Goal: Task Accomplishment & Management: Manage account settings

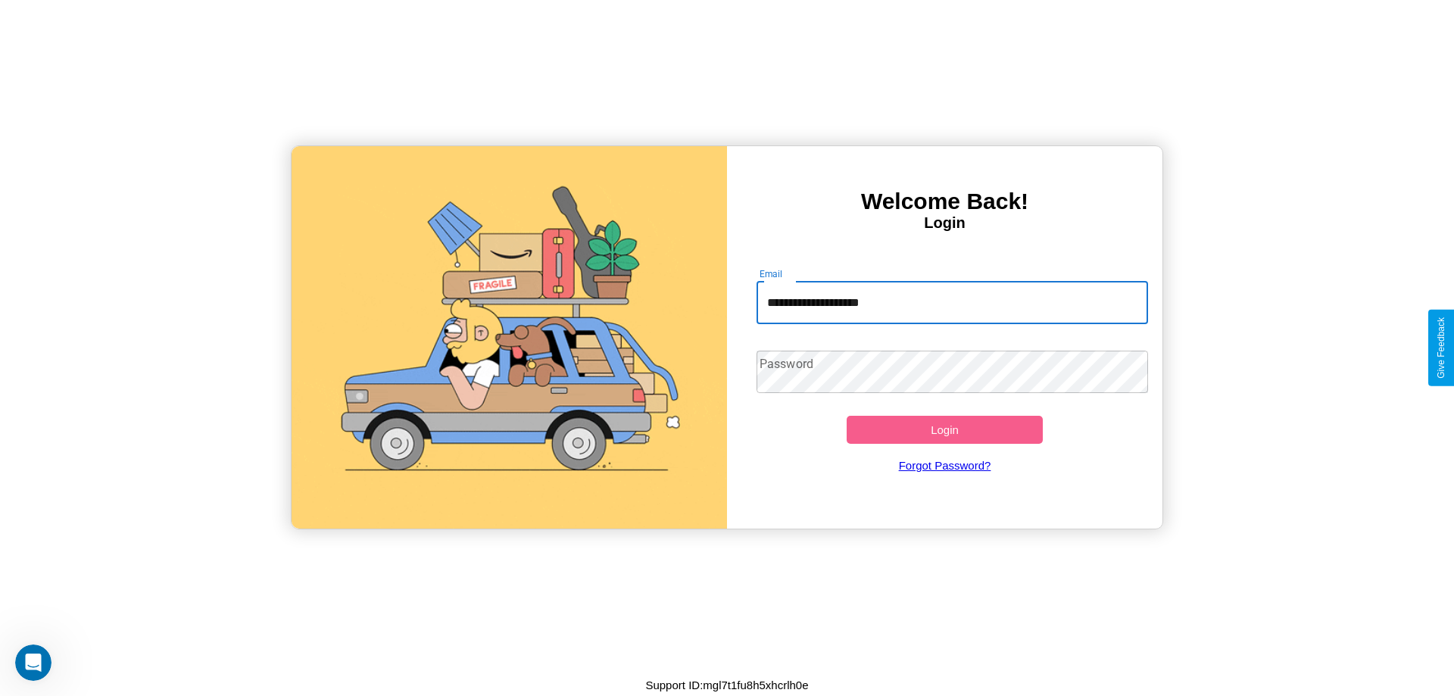
type input "**********"
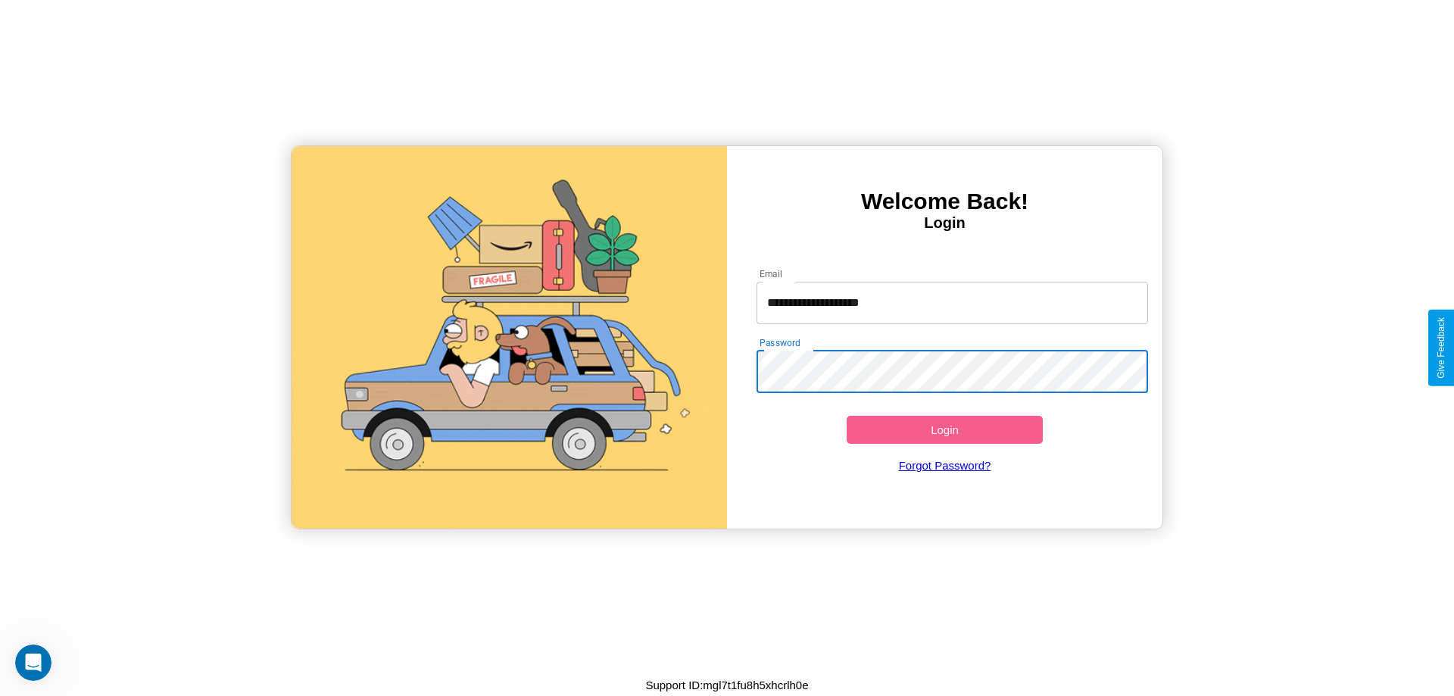
click at [944, 429] on button "Login" at bounding box center [944, 430] width 196 height 28
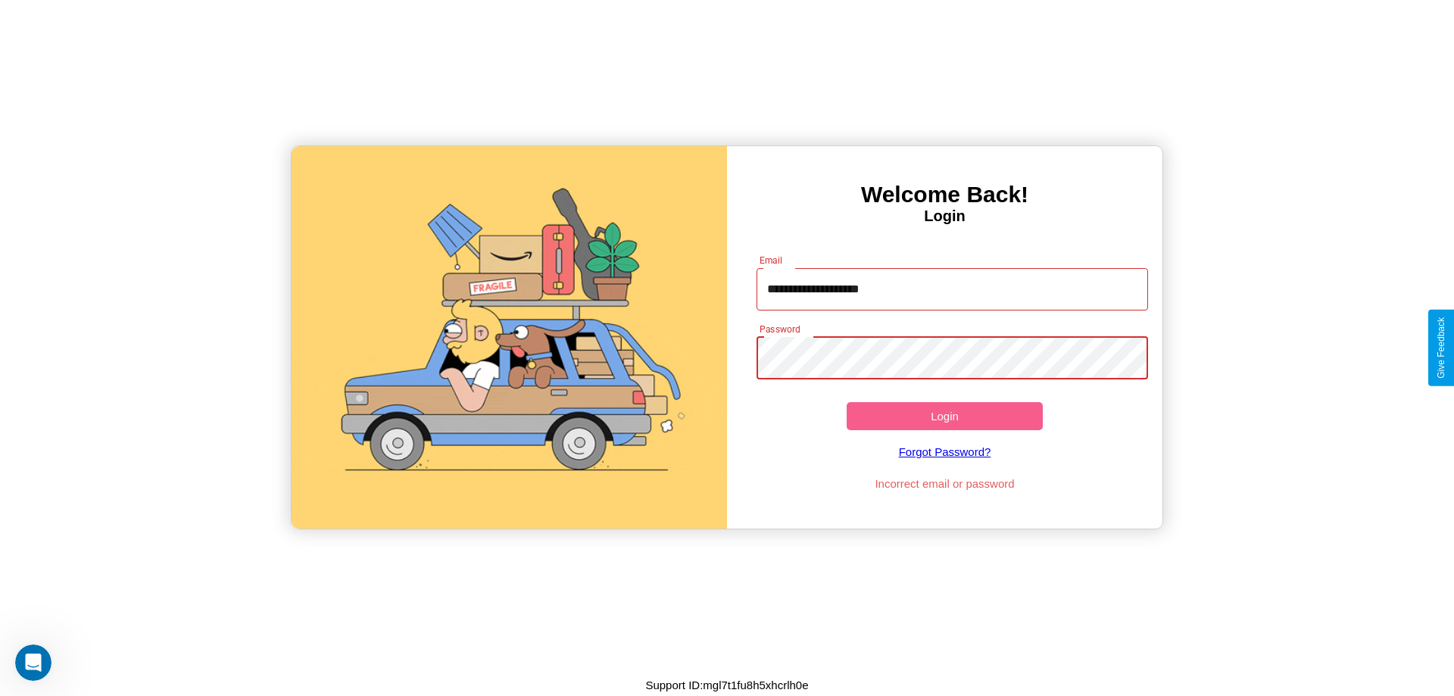
click at [944, 416] on button "Login" at bounding box center [944, 416] width 196 height 28
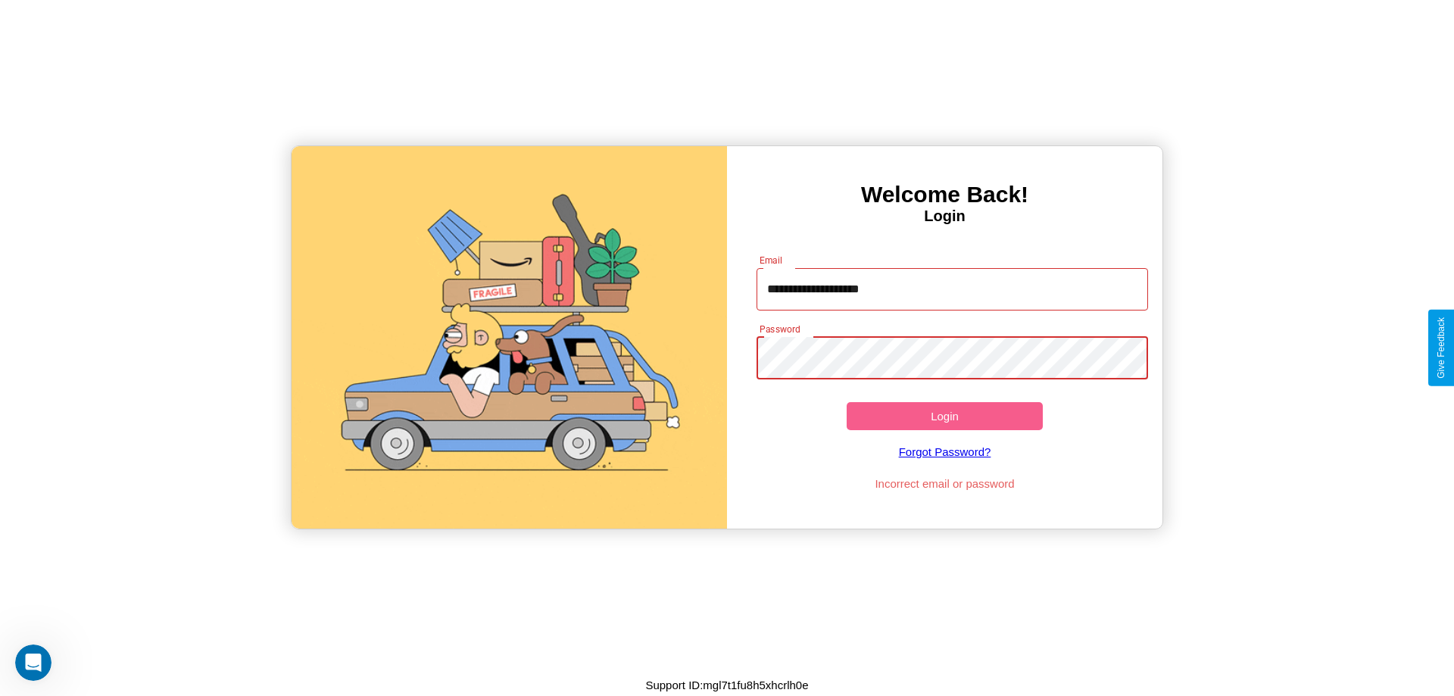
click at [944, 416] on button "Login" at bounding box center [944, 416] width 196 height 28
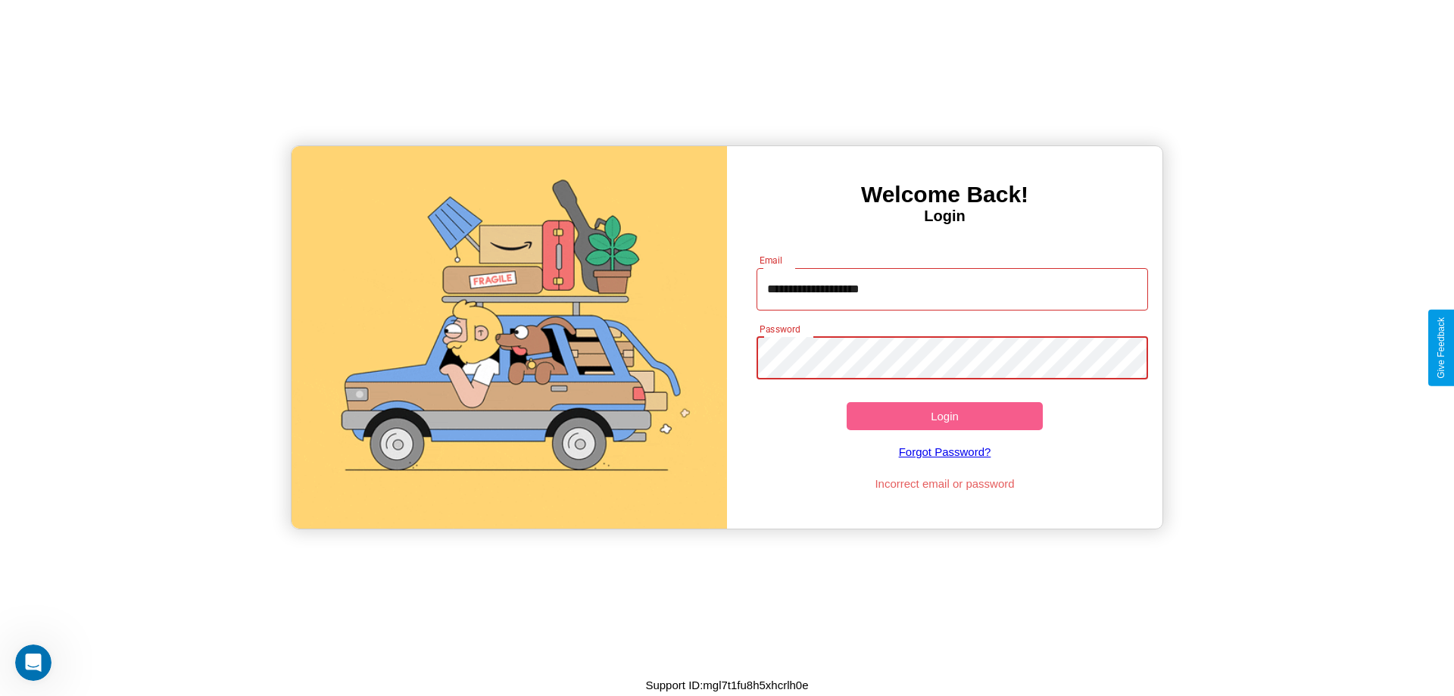
click at [944, 416] on button "Login" at bounding box center [944, 416] width 196 height 28
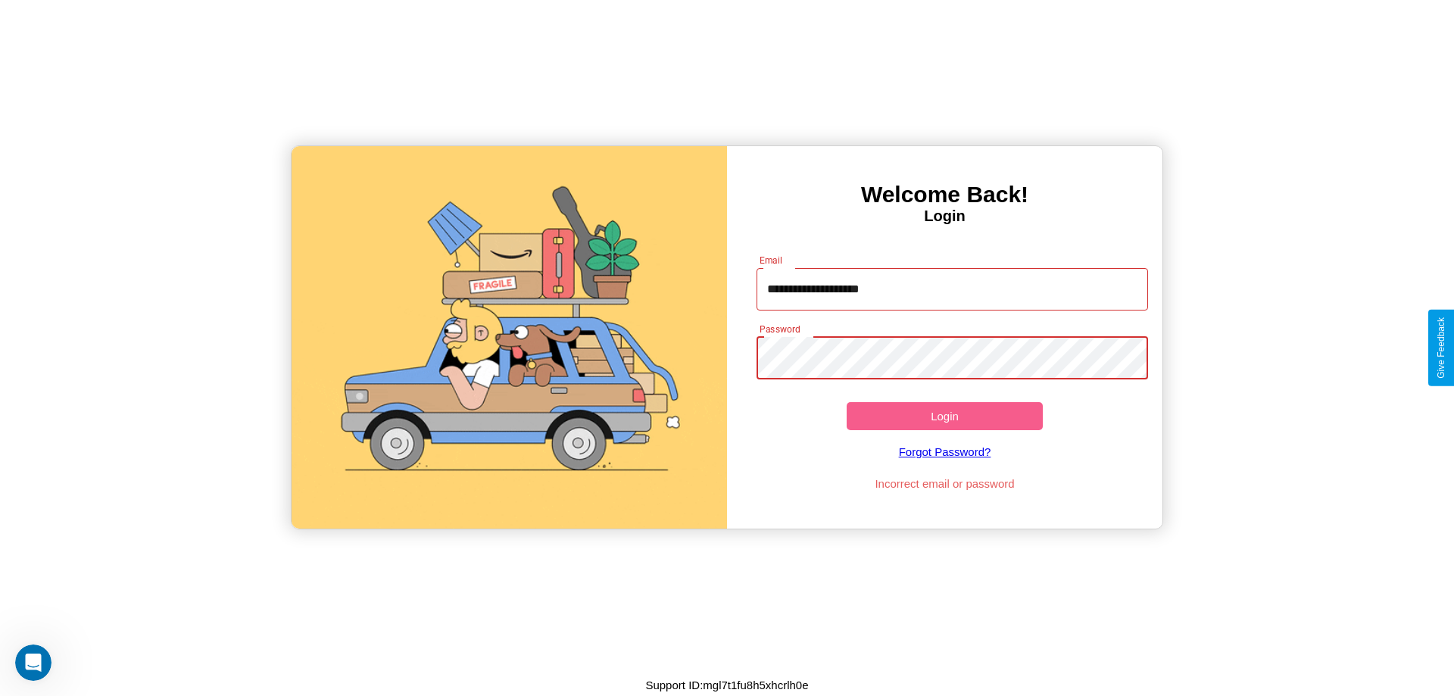
click at [944, 416] on button "Login" at bounding box center [944, 416] width 196 height 28
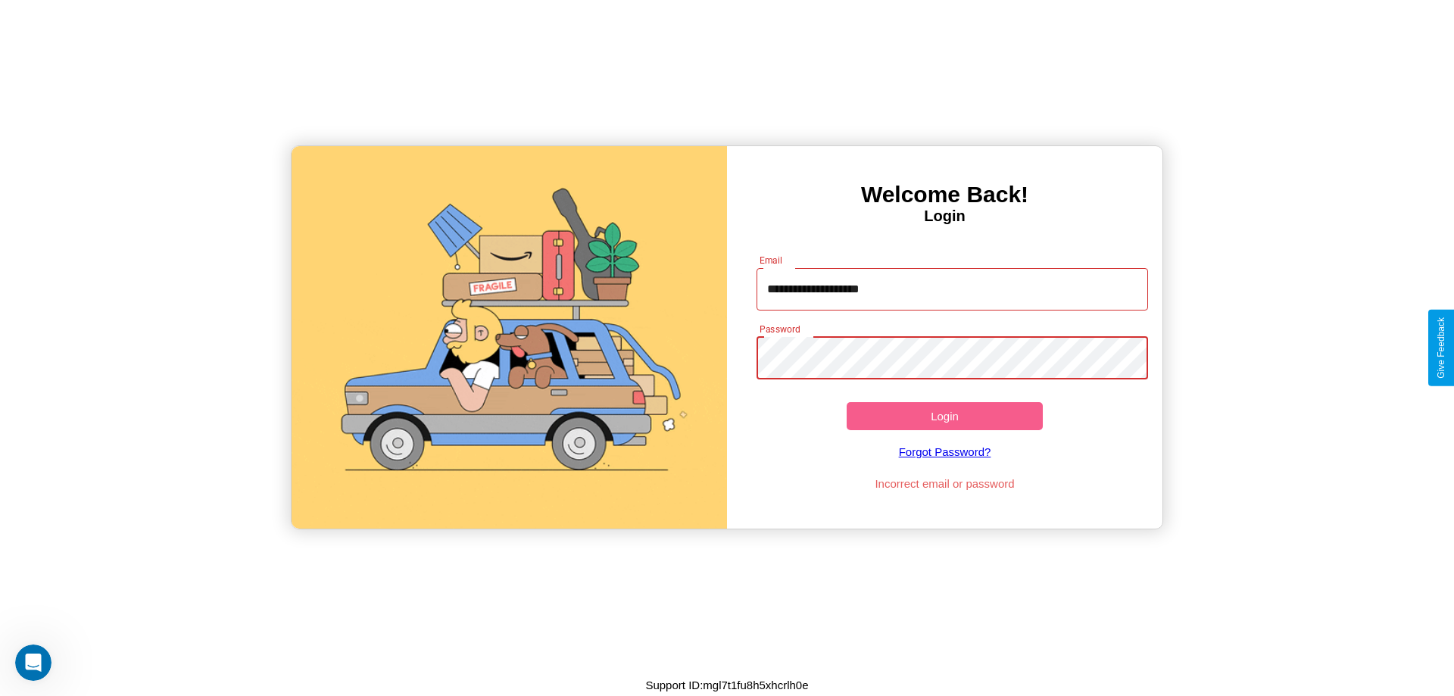
click at [944, 416] on button "Login" at bounding box center [944, 416] width 196 height 28
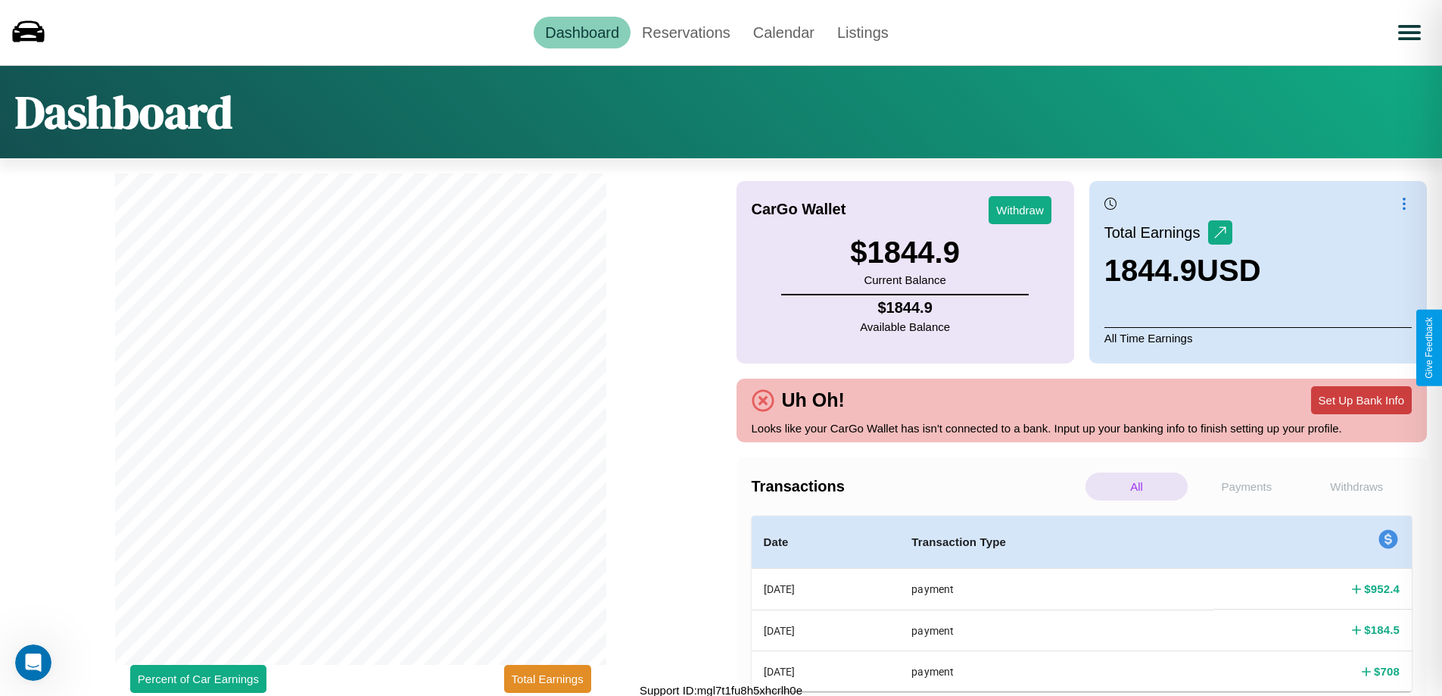
click at [1361, 400] on button "Set Up Bank Info" at bounding box center [1361, 400] width 101 height 28
